Goal: Task Accomplishment & Management: Complete application form

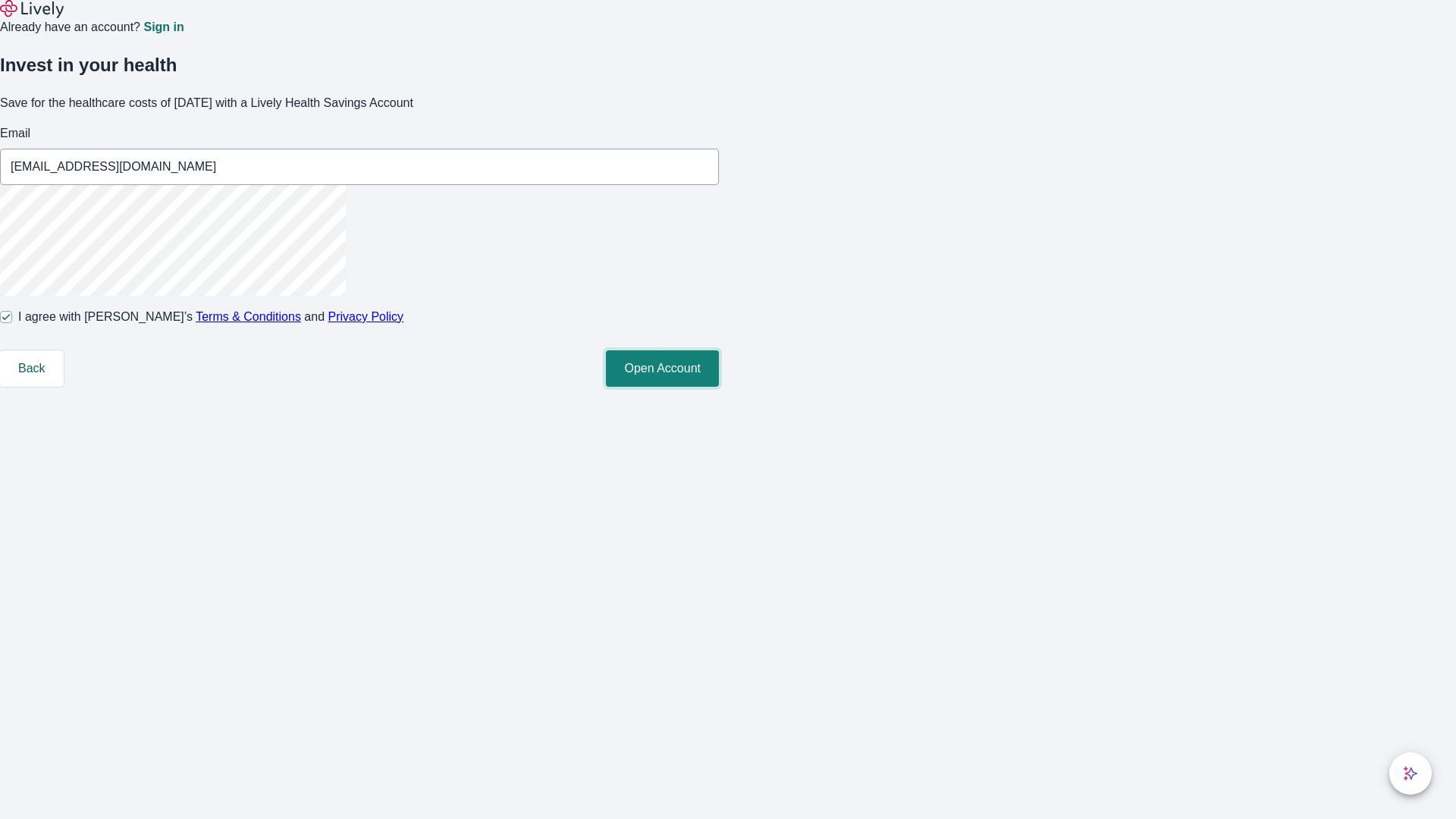
click at [719, 387] on button "Open Account" at bounding box center [662, 368] width 113 height 36
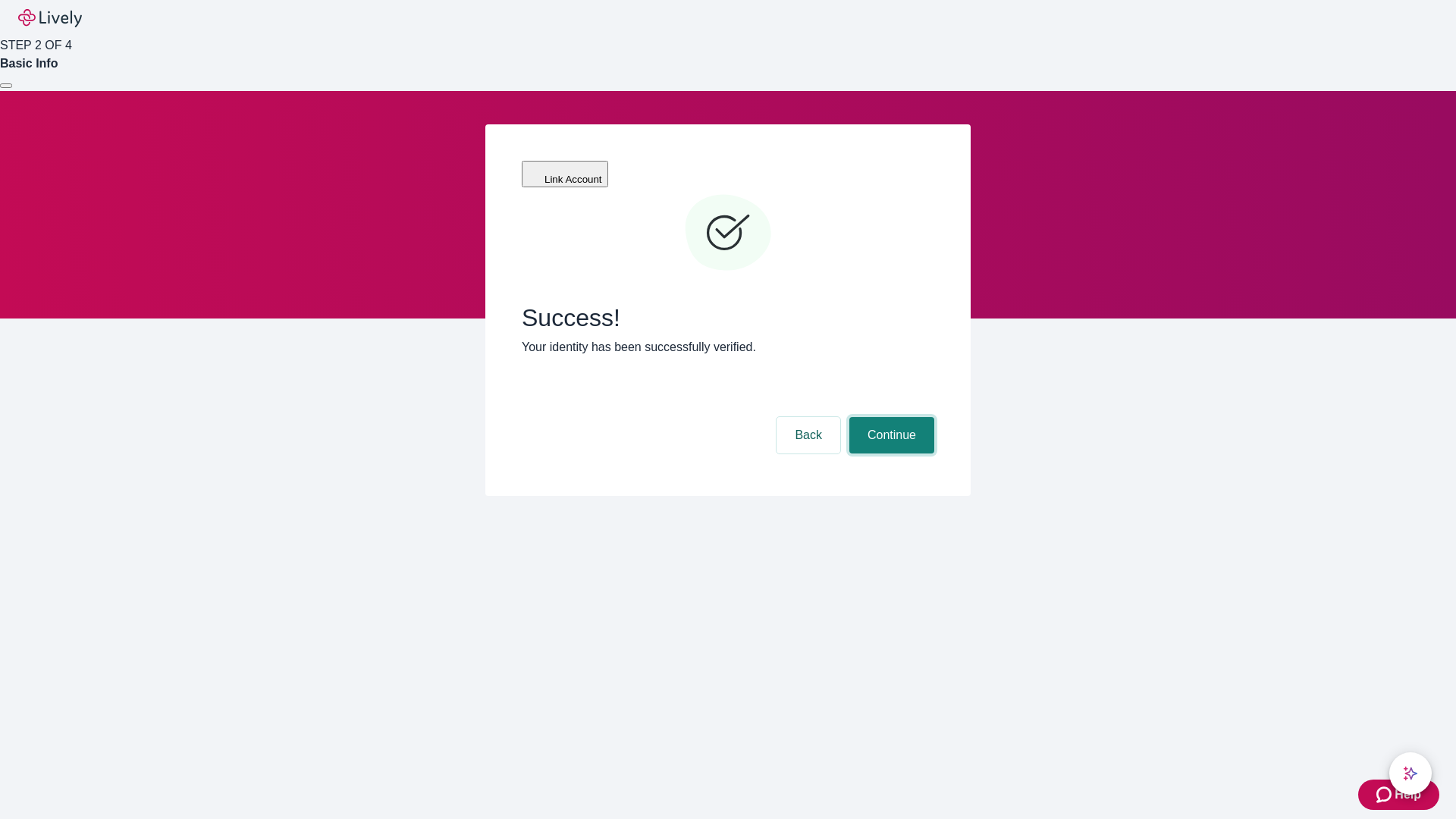
click at [890, 418] on button "Continue" at bounding box center [892, 436] width 85 height 36
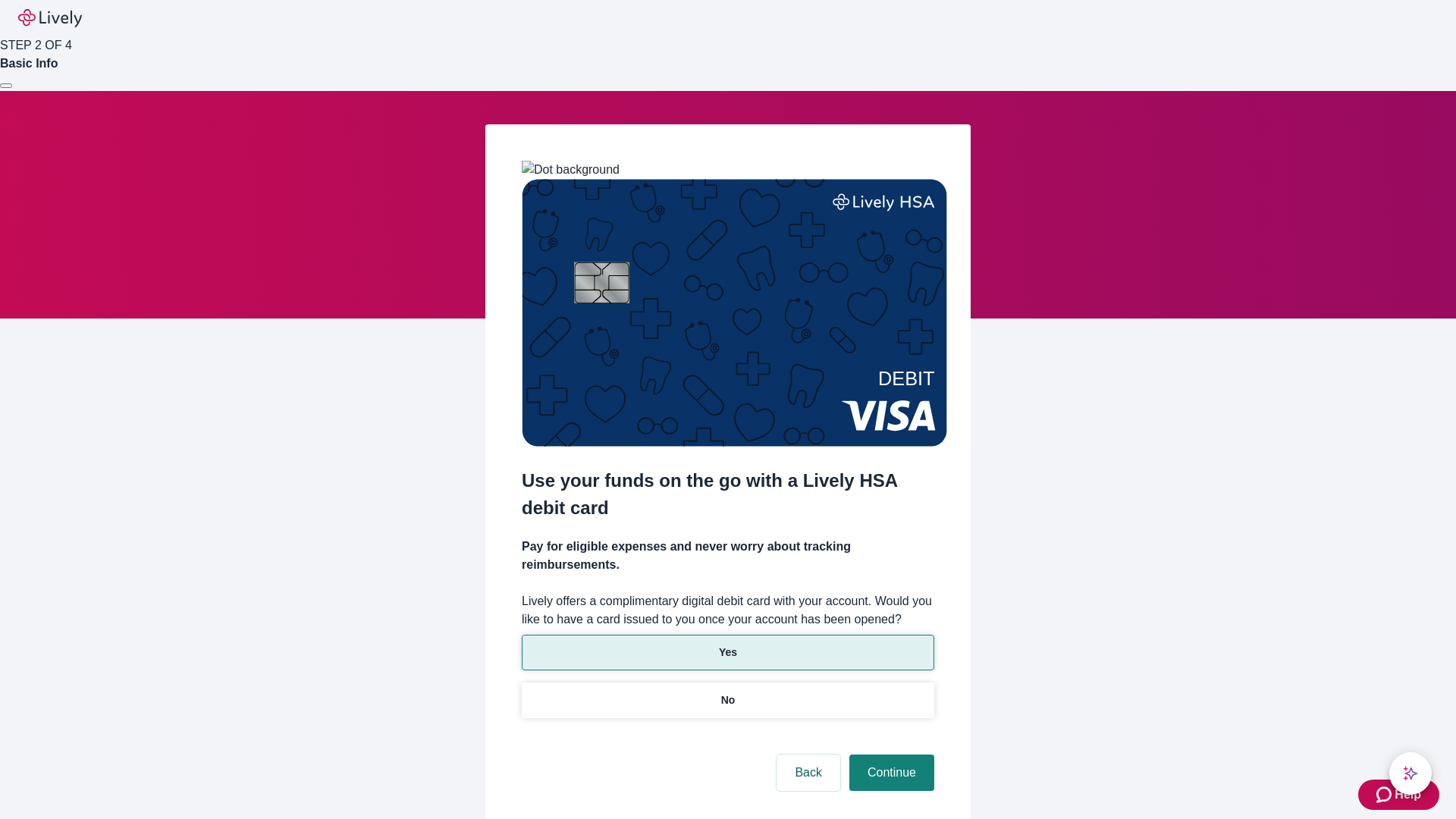
click at [727, 644] on p "Yes" at bounding box center [728, 652] width 18 height 16
click at [890, 755] on button "Continue" at bounding box center [892, 773] width 85 height 36
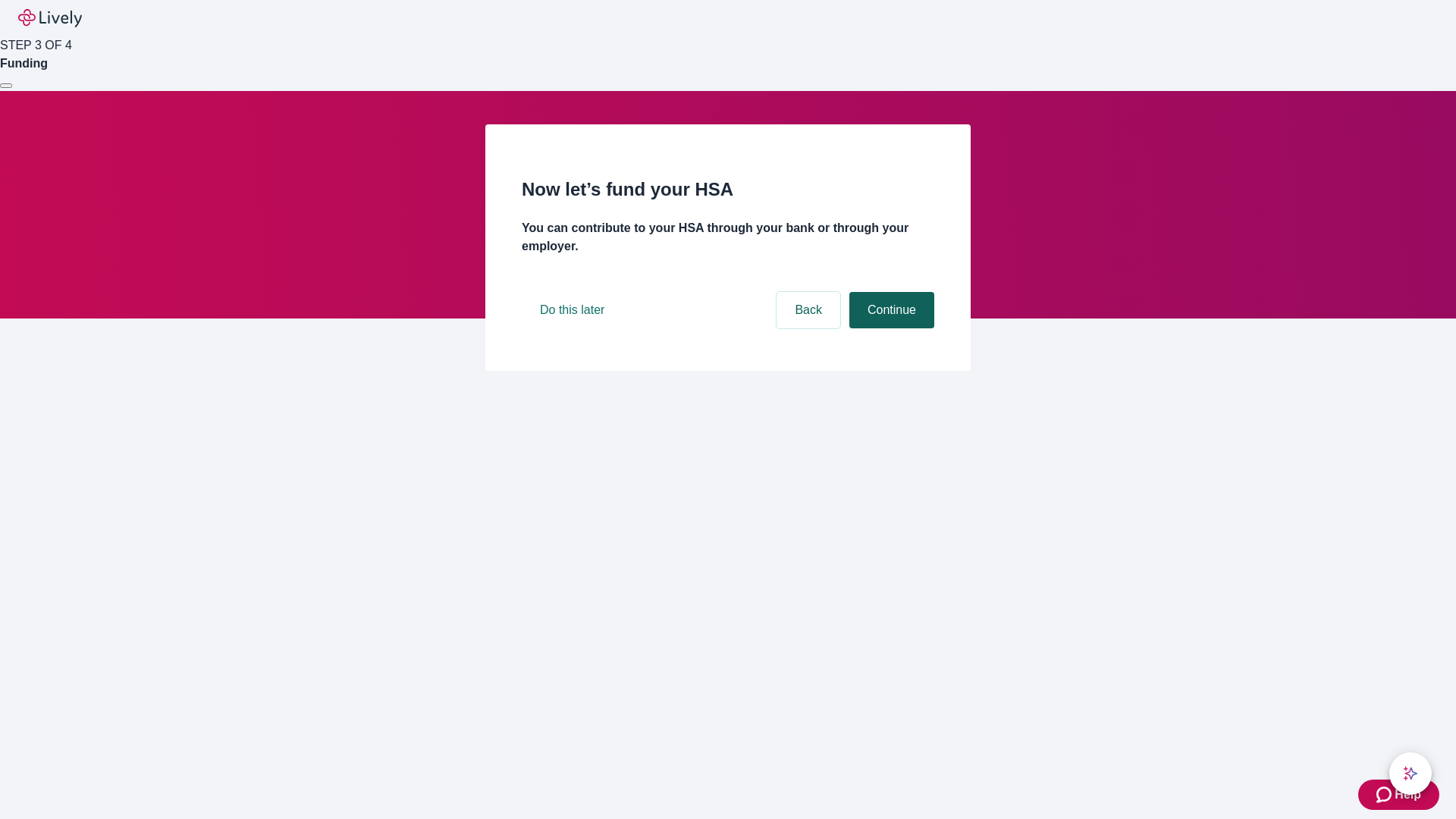
click at [890, 328] on button "Continue" at bounding box center [892, 310] width 85 height 36
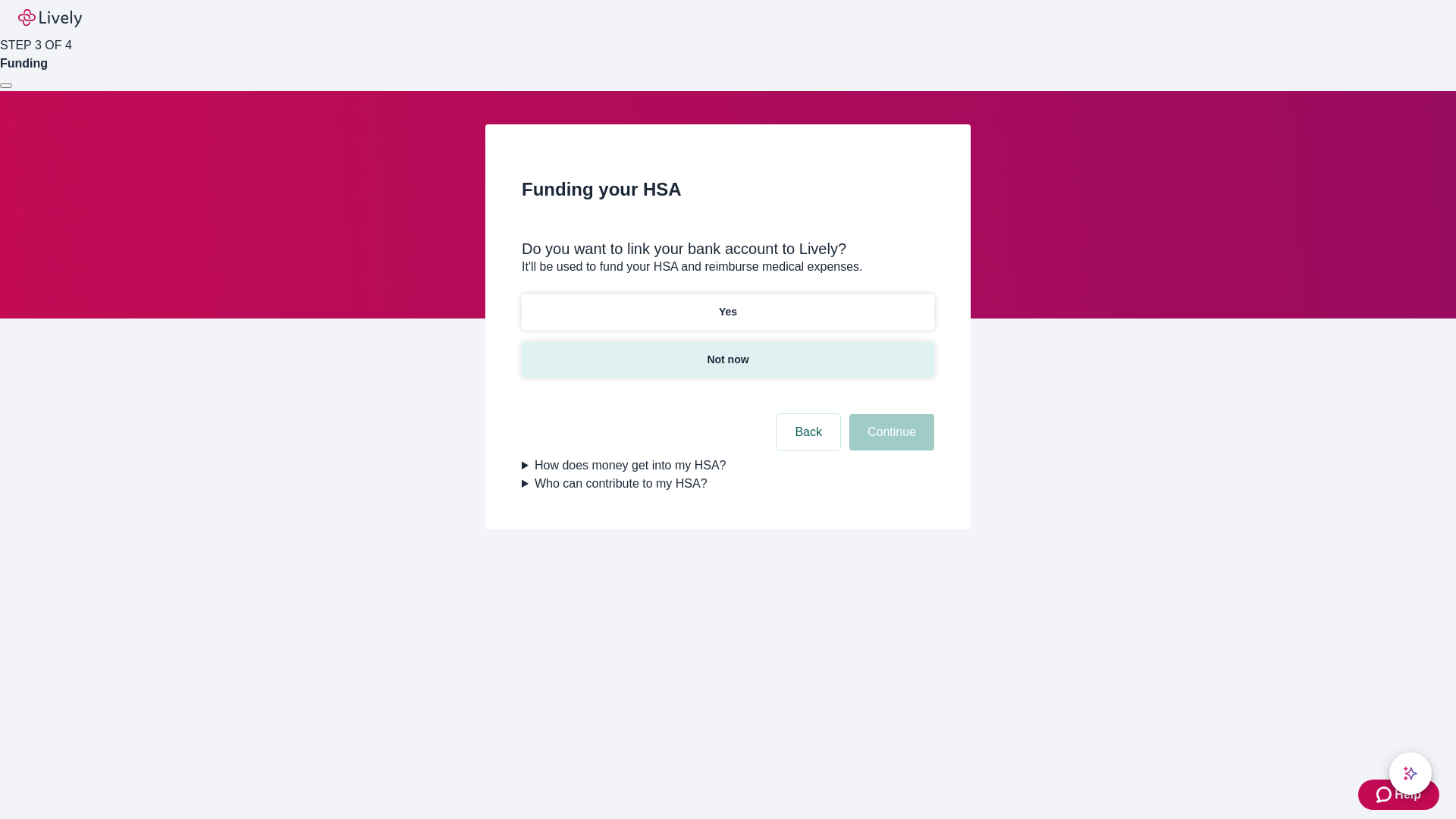
click at [727, 352] on p "Not now" at bounding box center [727, 360] width 41 height 16
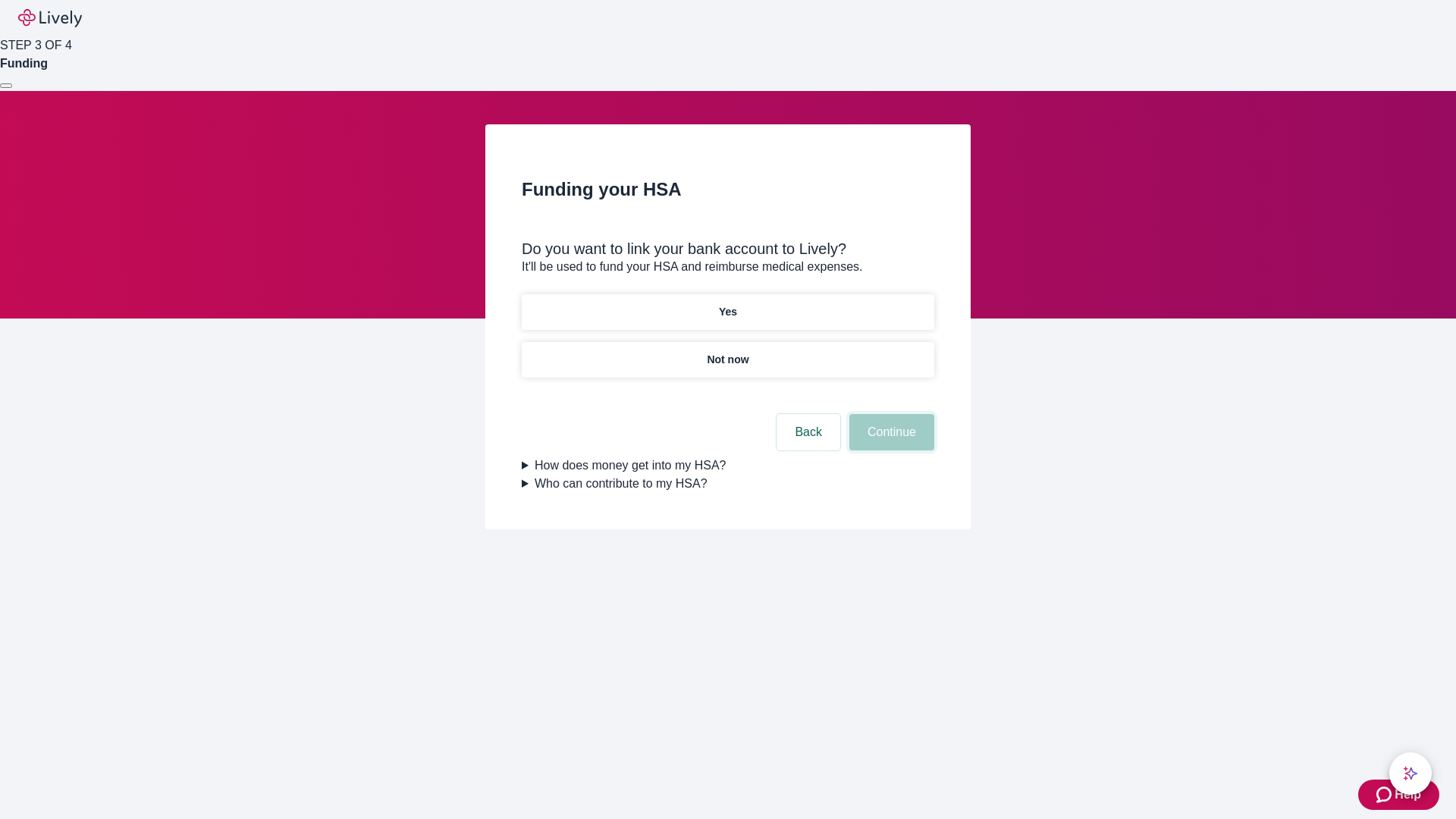
click at [890, 441] on button "Continue" at bounding box center [892, 432] width 85 height 36
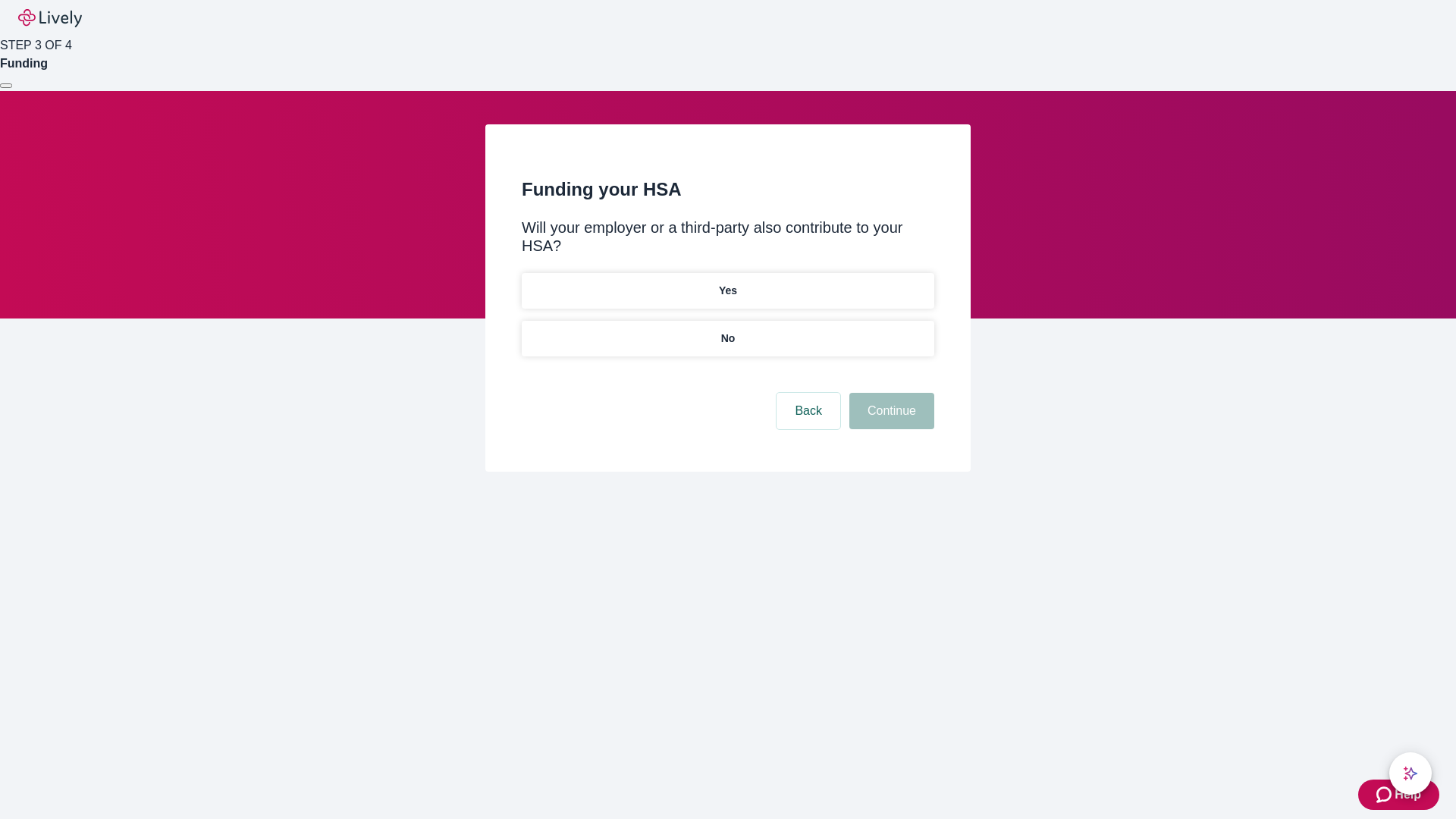
click at [727, 330] on p "No" at bounding box center [728, 338] width 14 height 16
click at [890, 393] on button "Continue" at bounding box center [892, 411] width 85 height 36
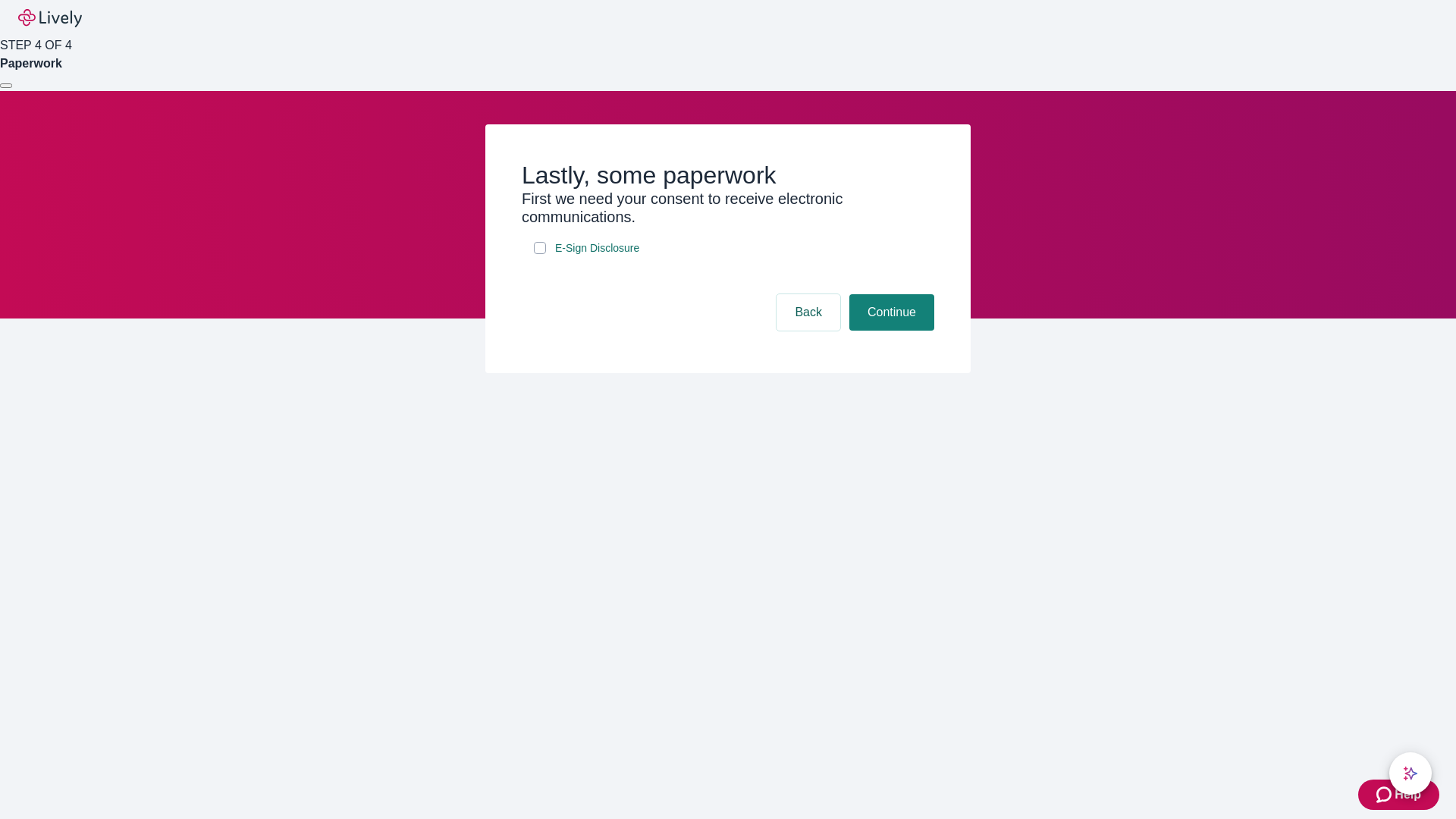
click at [540, 254] on input "E-Sign Disclosure" at bounding box center [539, 248] width 12 height 12
checkbox input "true"
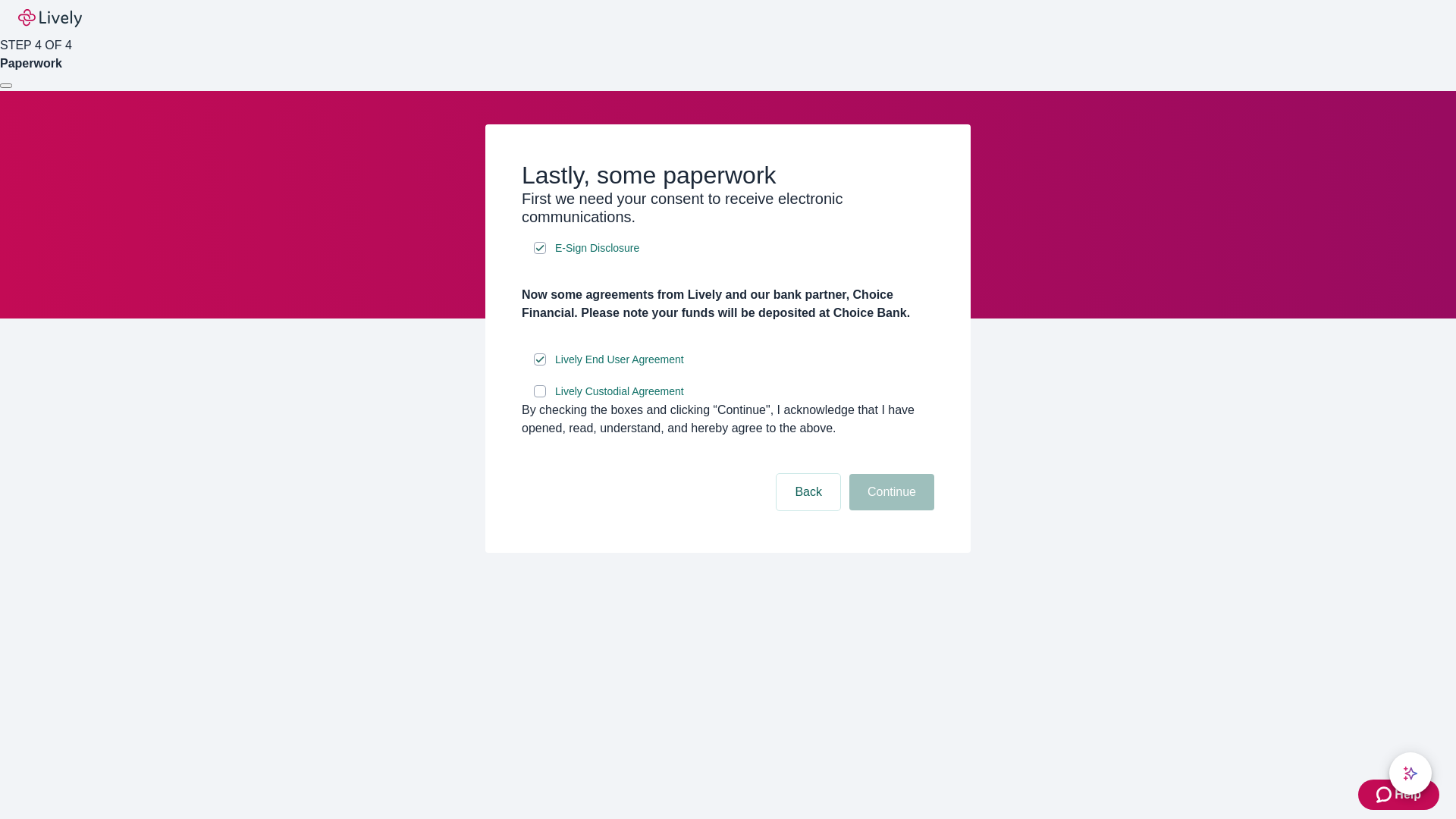
click at [540, 398] on input "Lively Custodial Agreement" at bounding box center [539, 391] width 12 height 12
checkbox input "true"
click at [890, 510] on button "Continue" at bounding box center [892, 492] width 85 height 36
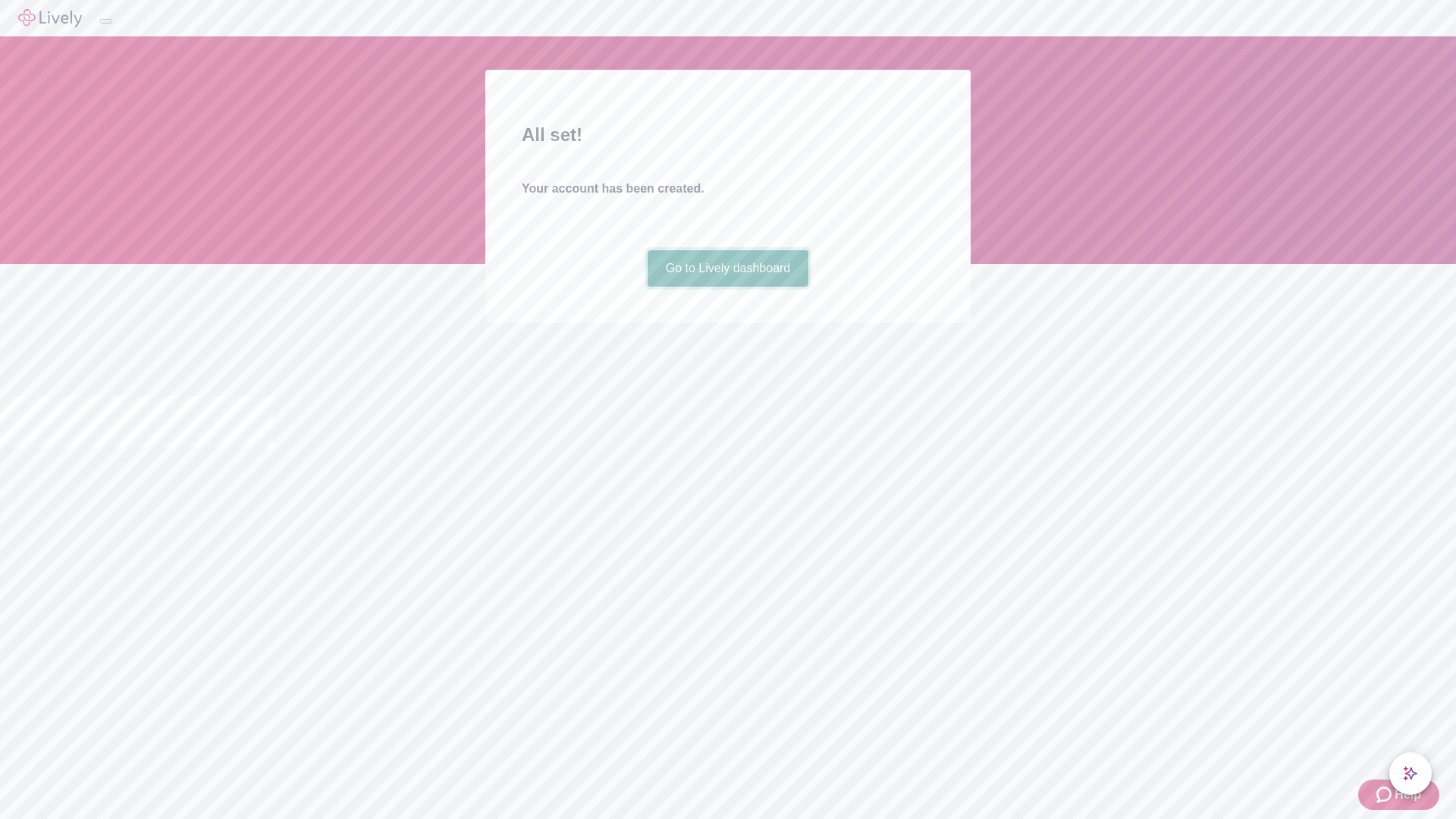
click at [727, 287] on link "Go to Lively dashboard" at bounding box center [729, 268] width 162 height 36
